Goal: Task Accomplishment & Management: Manage account settings

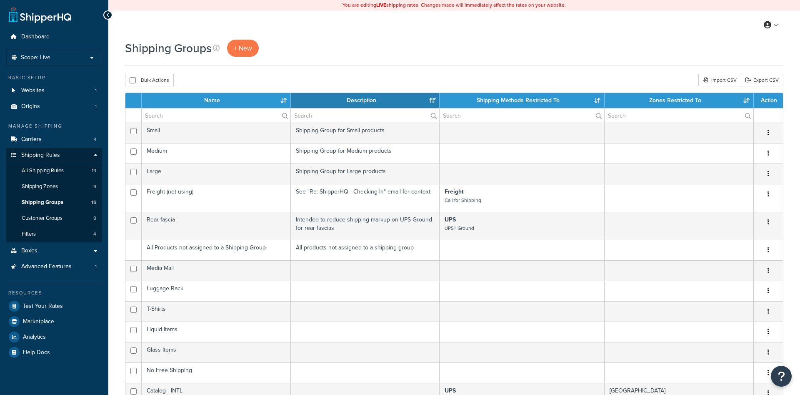
select select "15"
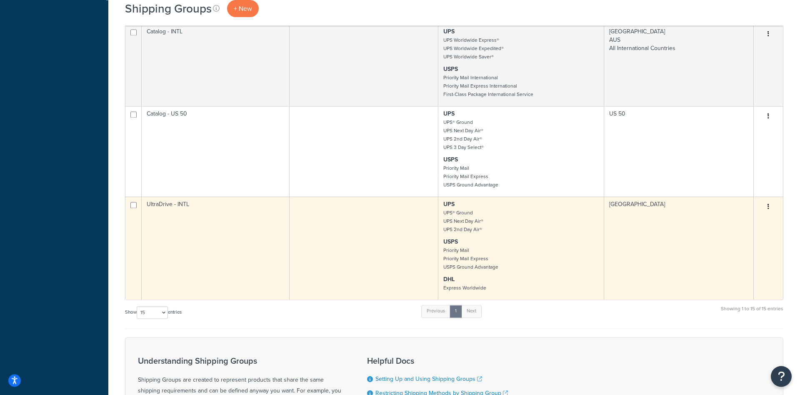
scroll to position [468, 0]
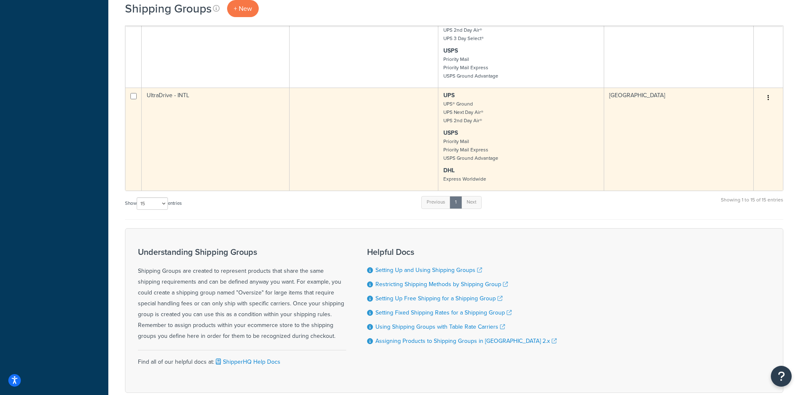
click at [609, 122] on td "[GEOGRAPHIC_DATA]" at bounding box center [679, 139] width 150 height 103
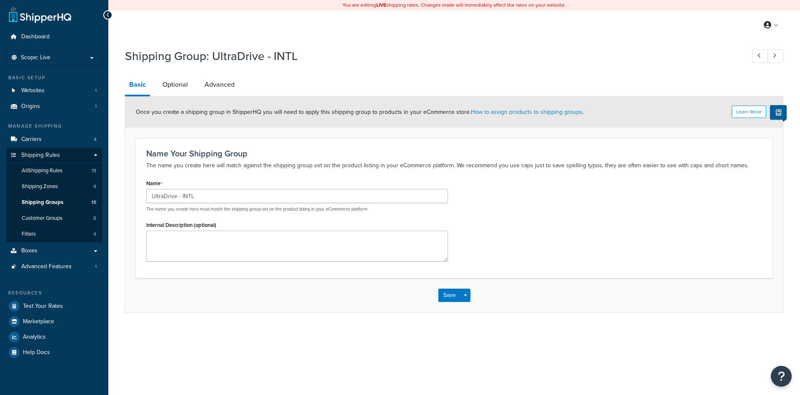
click at [206, 85] on link "Advanced" at bounding box center [220, 85] width 38 height 20
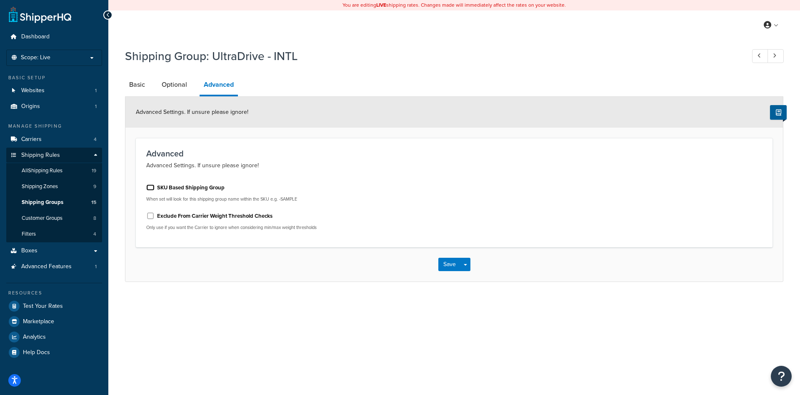
click at [154, 188] on input "SKU Based Shipping Group" at bounding box center [150, 187] width 8 height 6
click at [149, 187] on input "SKU Based Shipping Group" at bounding box center [150, 187] width 8 height 6
checkbox input "false"
click at [184, 87] on link "Optional" at bounding box center [175, 85] width 34 height 20
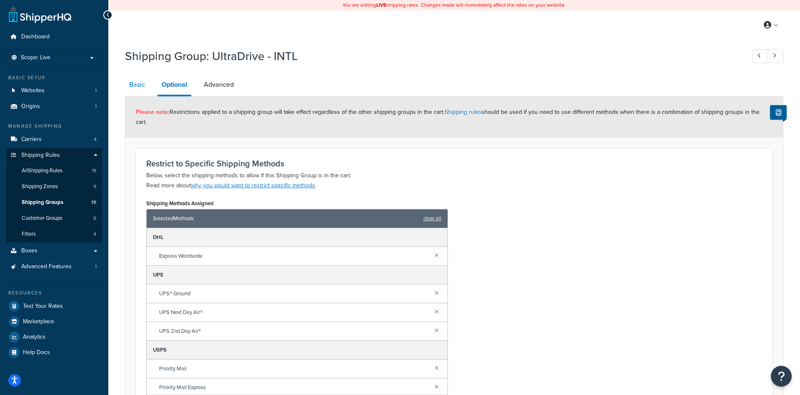
click at [139, 86] on link "Basic" at bounding box center [137, 85] width 24 height 20
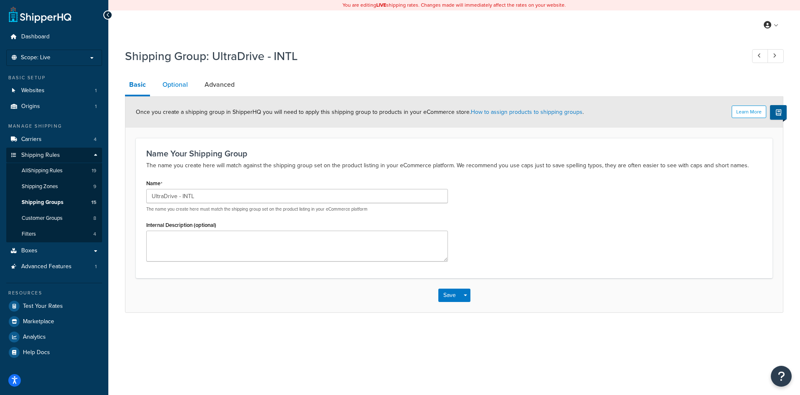
click at [173, 88] on link "Optional" at bounding box center [175, 85] width 34 height 20
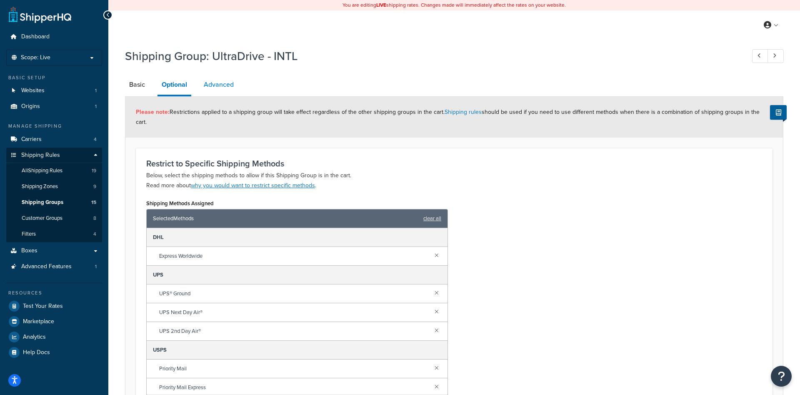
click at [216, 88] on link "Advanced" at bounding box center [219, 85] width 38 height 20
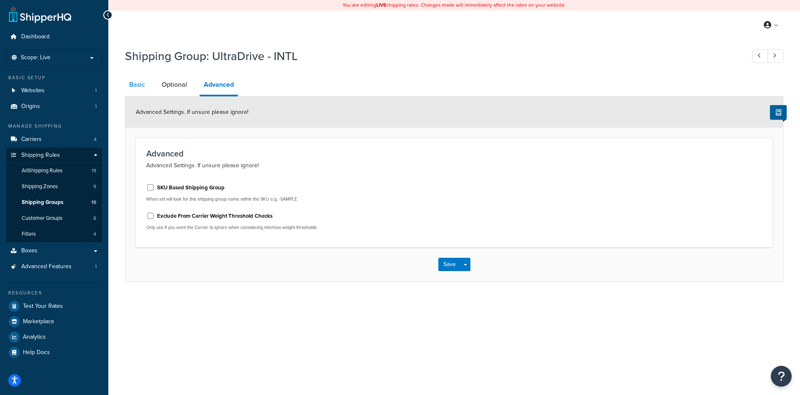
click at [140, 87] on link "Basic" at bounding box center [137, 85] width 24 height 20
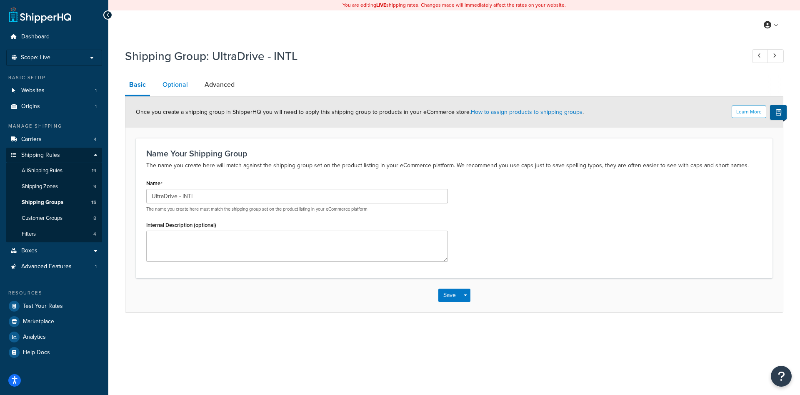
click at [178, 90] on link "Optional" at bounding box center [175, 85] width 34 height 20
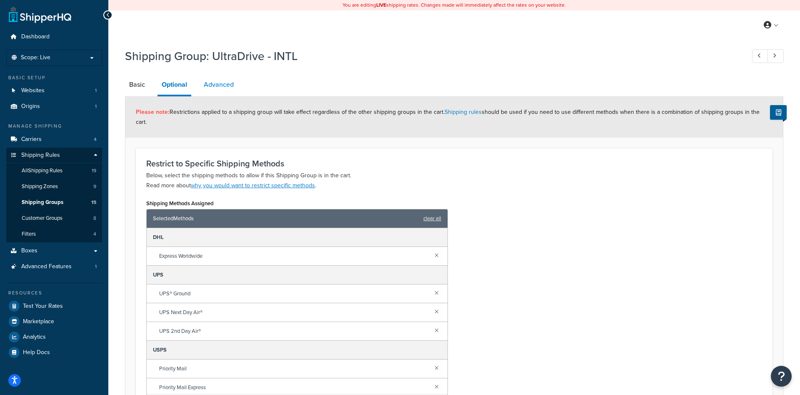
click at [224, 90] on link "Advanced" at bounding box center [219, 85] width 38 height 20
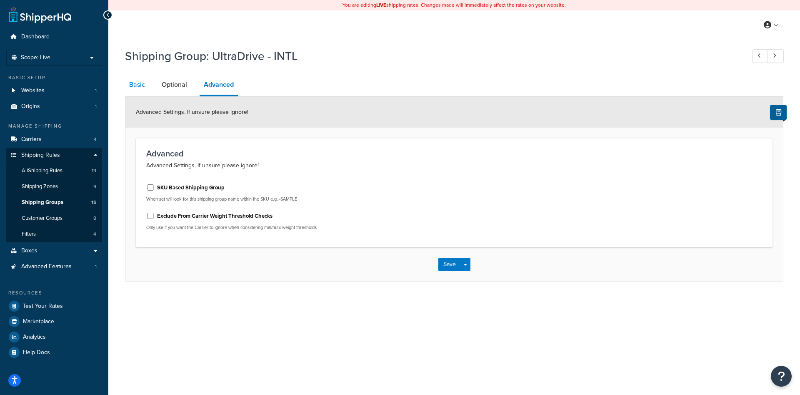
click at [143, 90] on link "Basic" at bounding box center [137, 85] width 24 height 20
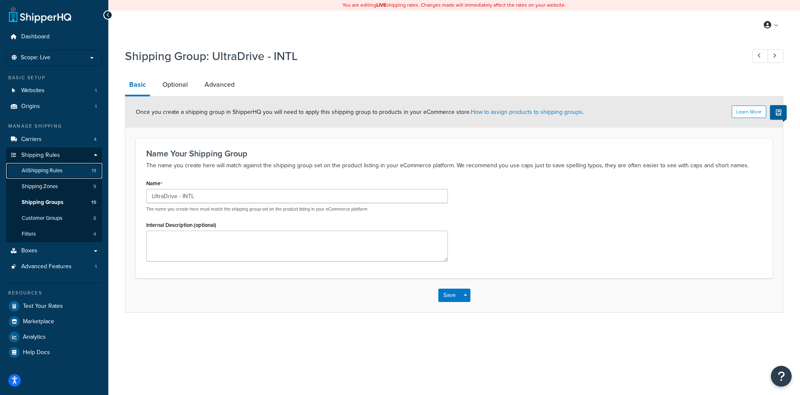
click at [58, 174] on span "All Shipping Rules" at bounding box center [42, 170] width 41 height 7
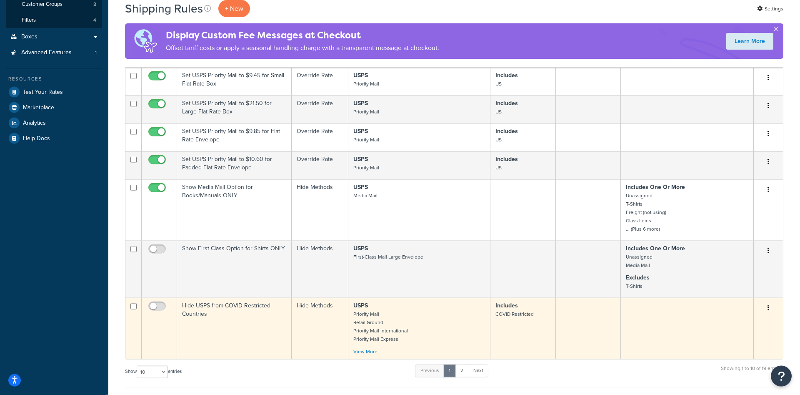
scroll to position [288, 0]
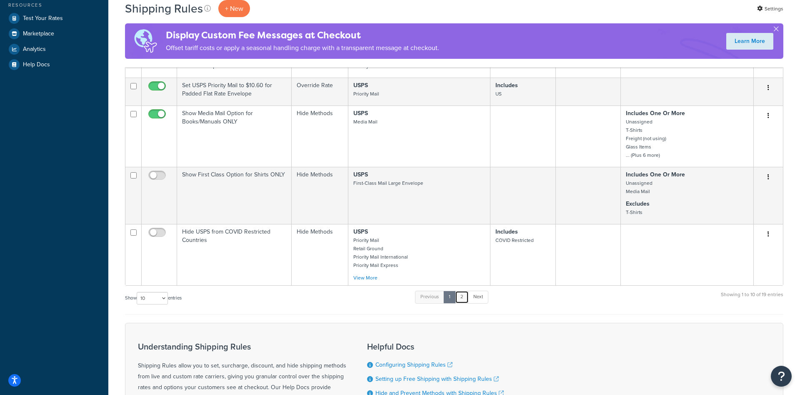
click at [465, 298] on link "2" at bounding box center [462, 297] width 14 height 13
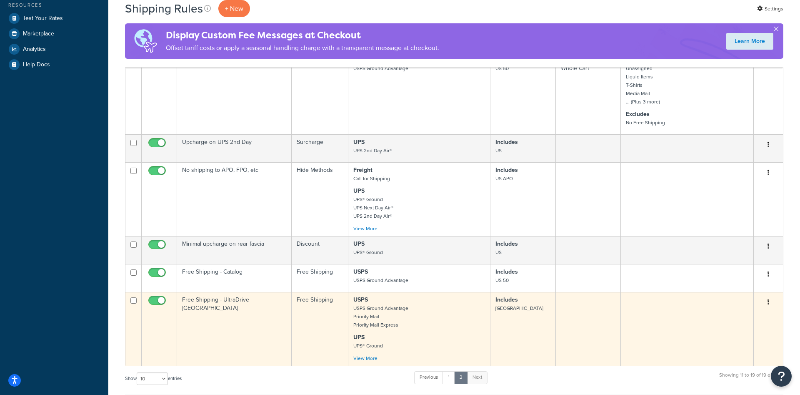
click at [249, 325] on td "Free Shipping - UltraDrive [GEOGRAPHIC_DATA]" at bounding box center [234, 329] width 115 height 74
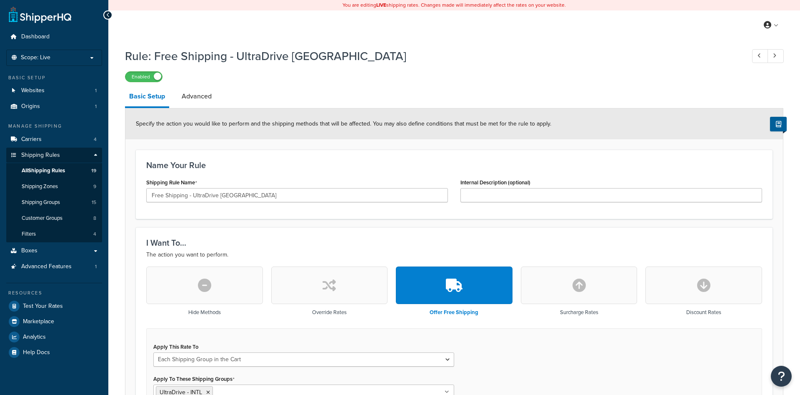
select select "SHIPPING_GROUP"
click at [187, 95] on link "Advanced" at bounding box center [197, 96] width 38 height 20
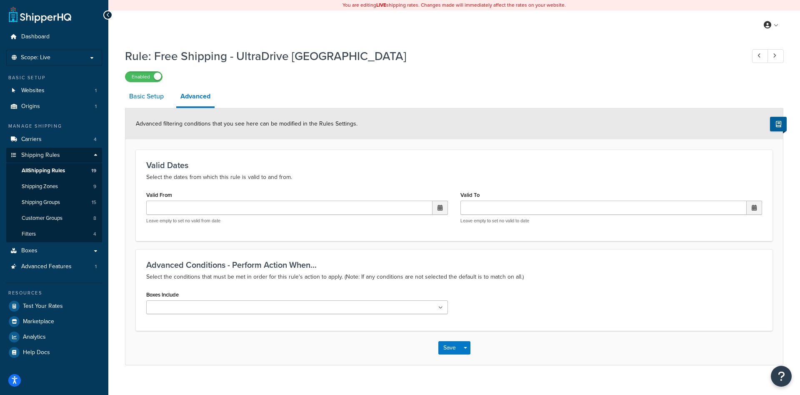
click at [146, 103] on link "Basic Setup" at bounding box center [146, 96] width 43 height 20
select select "SHIPPING_GROUP"
